Goal: Use online tool/utility: Utilize a website feature to perform a specific function

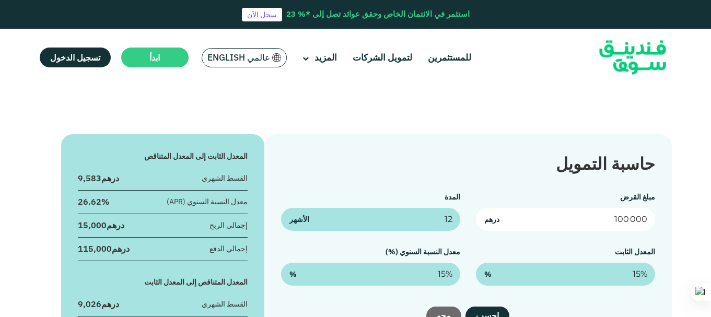
drag, startPoint x: 598, startPoint y: 218, endPoint x: 703, endPoint y: 214, distance: 105.6
click at [703, 214] on div "حاسبة التمويل مبلغ القرض 100 000 درهم المدة 12 الأشهر المعدل الثابت 15% % معدل …" at bounding box center [355, 271] width 711 height 275
type input "32 400 000"
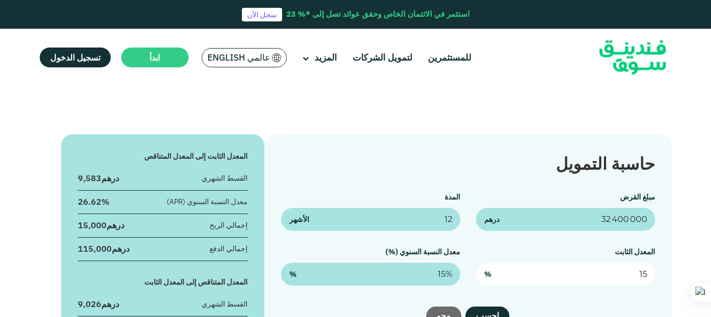
drag, startPoint x: 629, startPoint y: 276, endPoint x: 646, endPoint y: 273, distance: 16.9
click at [646, 273] on input "15" at bounding box center [565, 274] width 179 height 23
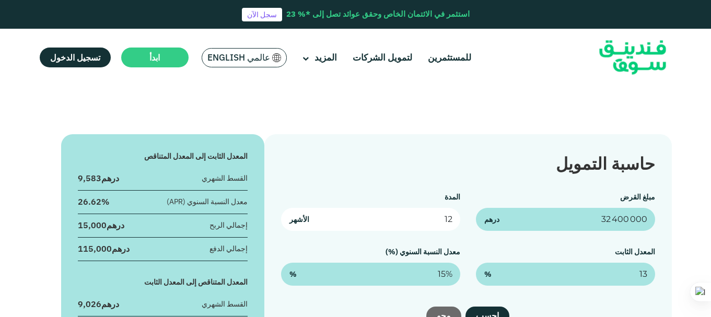
type input "13%"
drag, startPoint x: 441, startPoint y: 221, endPoint x: 452, endPoint y: 222, distance: 11.0
click at [452, 222] on input "12" at bounding box center [370, 219] width 179 height 23
type input "180"
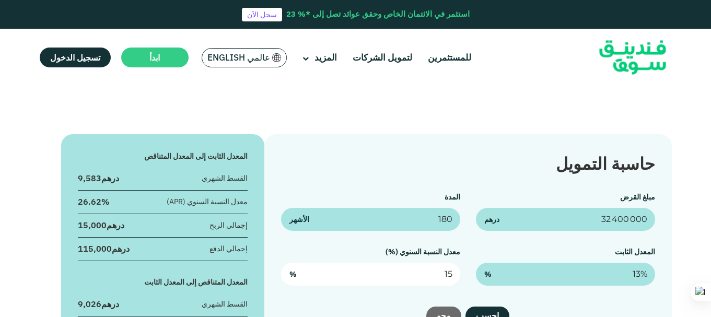
drag, startPoint x: 422, startPoint y: 275, endPoint x: 453, endPoint y: 277, distance: 30.9
click at [453, 277] on input "15" at bounding box center [370, 274] width 179 height 23
click at [453, 277] on input "2" at bounding box center [370, 274] width 179 height 23
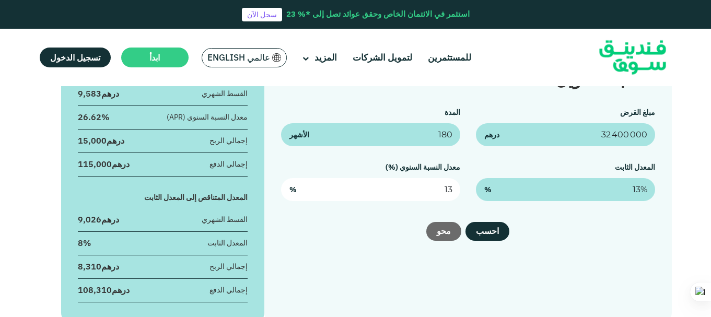
scroll to position [199, 0]
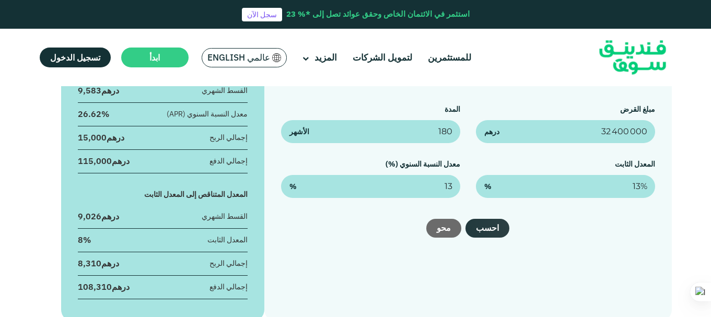
type input "13%"
click at [483, 227] on button "احسب" at bounding box center [487, 228] width 44 height 19
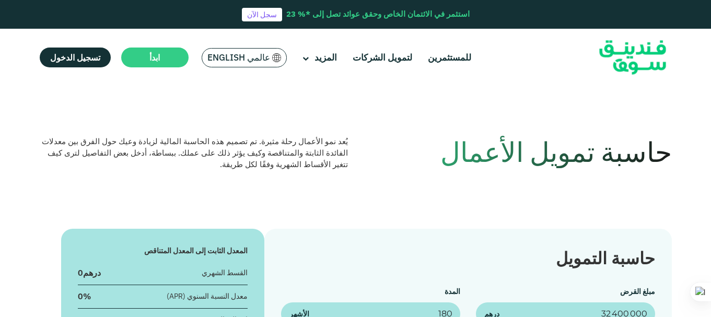
scroll to position [7, 0]
